Goal: Information Seeking & Learning: Learn about a topic

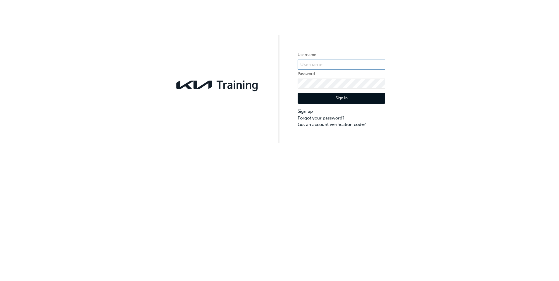
type input "KAU84001I4"
click at [317, 100] on button "Sign In" at bounding box center [341, 98] width 88 height 11
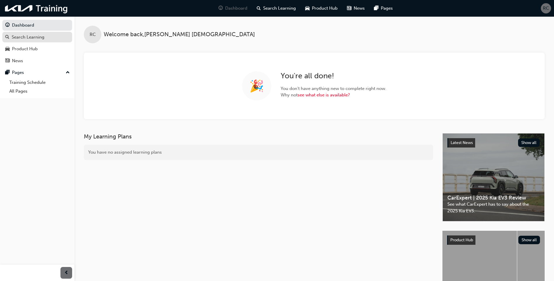
click at [22, 39] on div "Search Learning" at bounding box center [28, 37] width 33 height 7
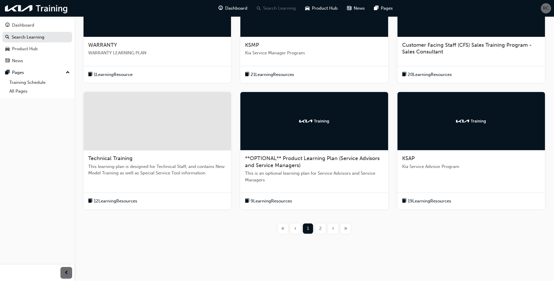
scroll to position [11, 0]
